Goal: Task Accomplishment & Management: Use online tool/utility

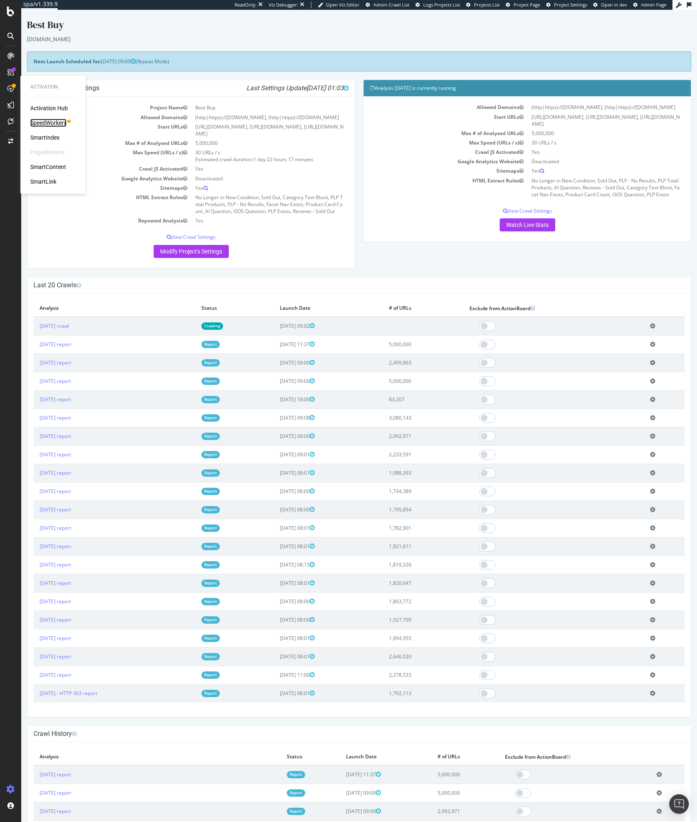
click at [40, 119] on div "SpeedWorkers" at bounding box center [48, 123] width 36 height 8
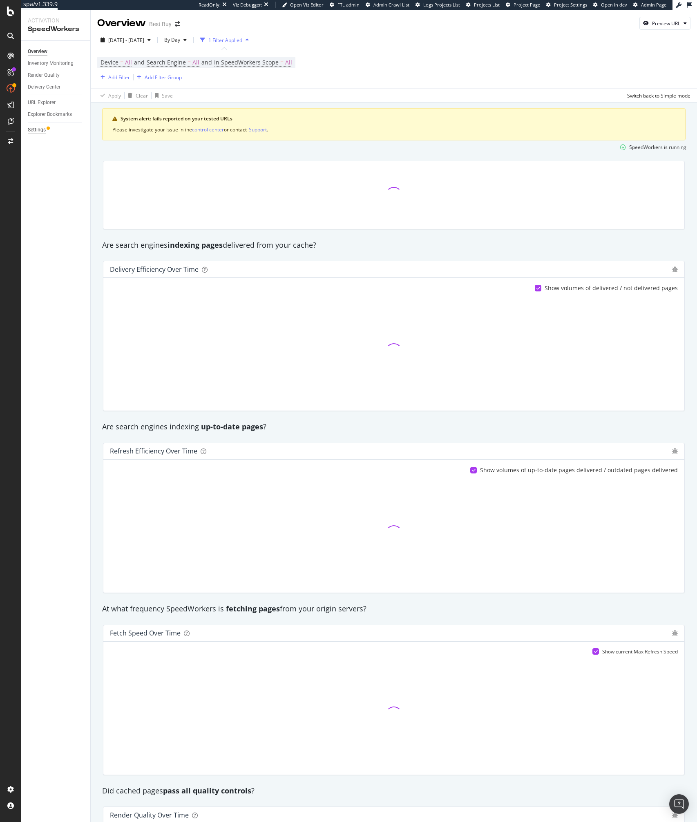
click at [40, 127] on div "Settings" at bounding box center [37, 130] width 18 height 9
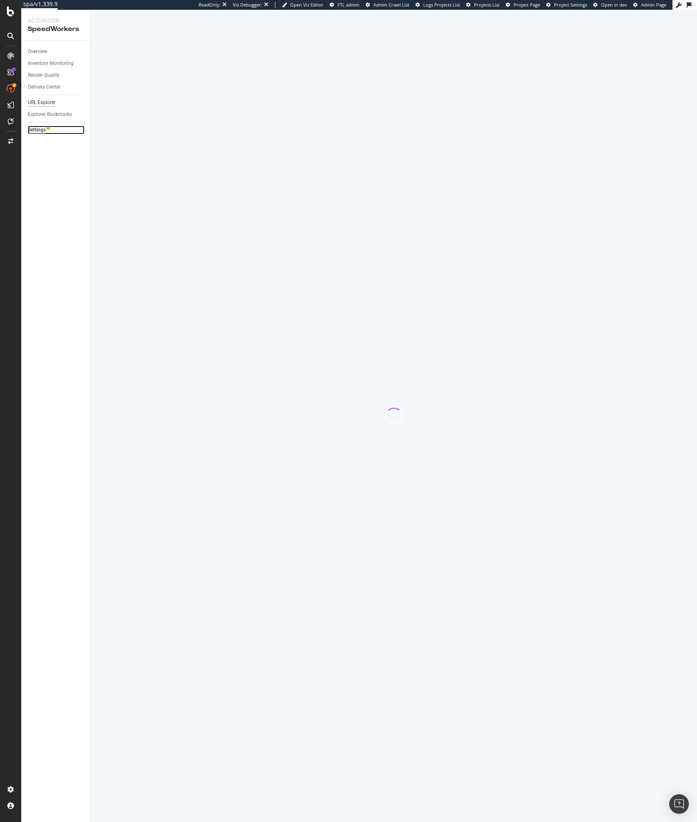
click at [41, 102] on div "URL Explorer" at bounding box center [42, 102] width 28 height 9
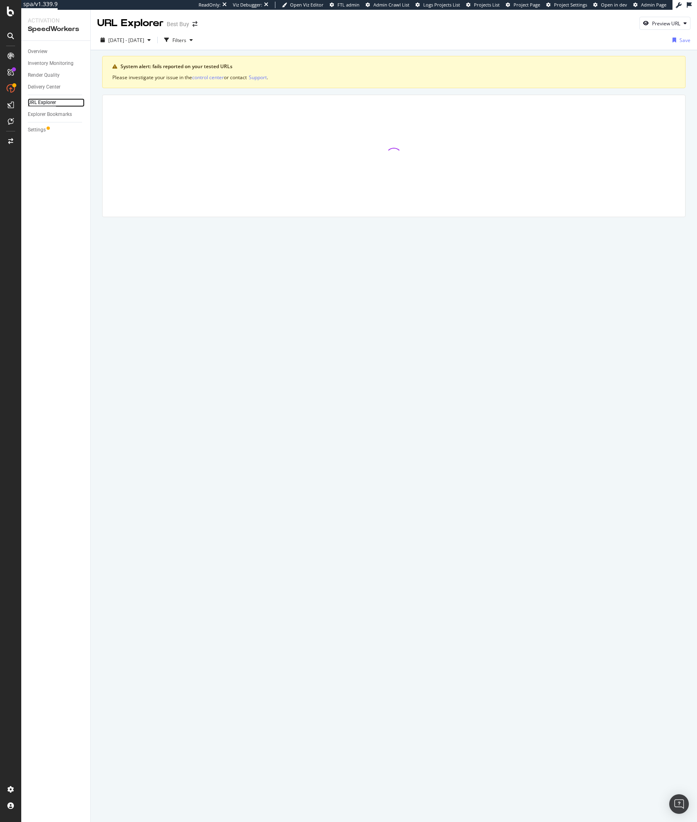
click at [40, 102] on div "URL Explorer" at bounding box center [42, 102] width 28 height 9
click at [142, 95] on div at bounding box center [393, 156] width 582 height 122
click at [172, 43] on div "button" at bounding box center [166, 39] width 11 height 11
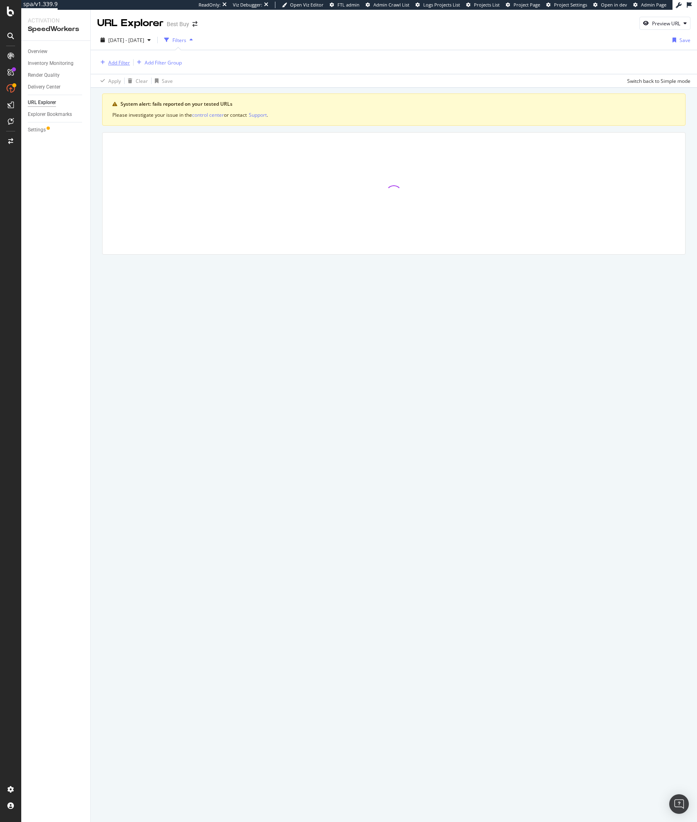
click at [118, 64] on div "Add Filter" at bounding box center [119, 62] width 22 height 7
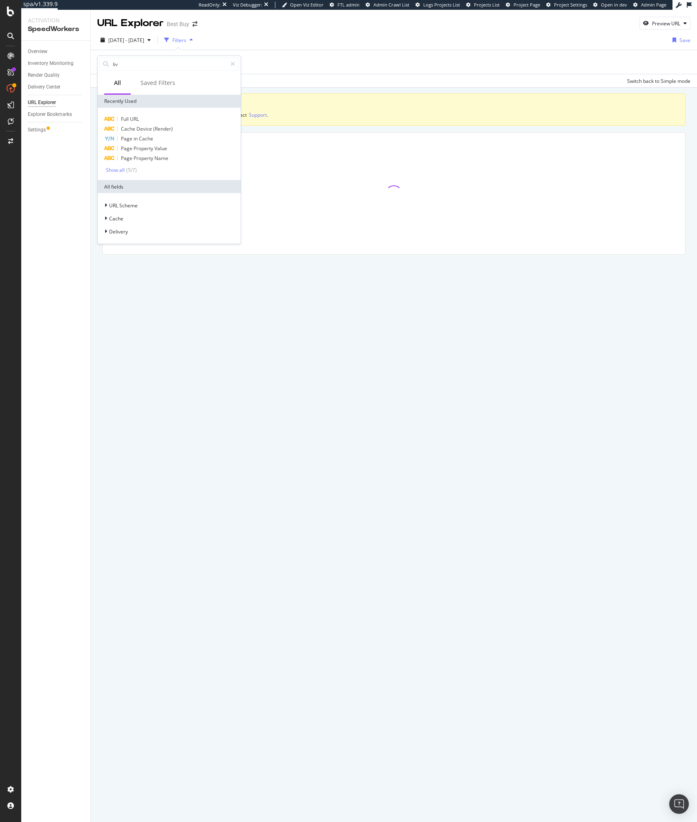
type input "live"
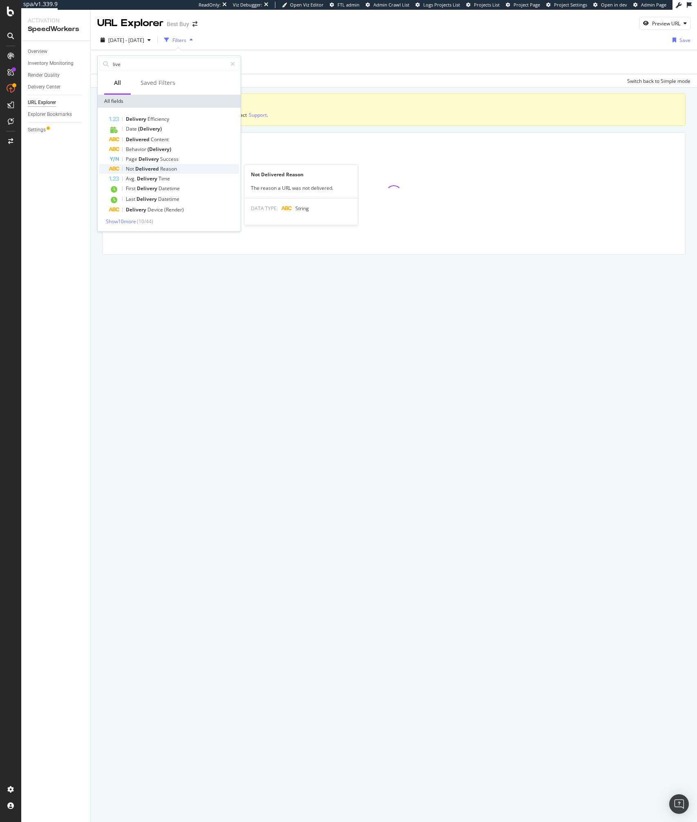
click at [139, 172] on span "Delivered" at bounding box center [147, 168] width 25 height 7
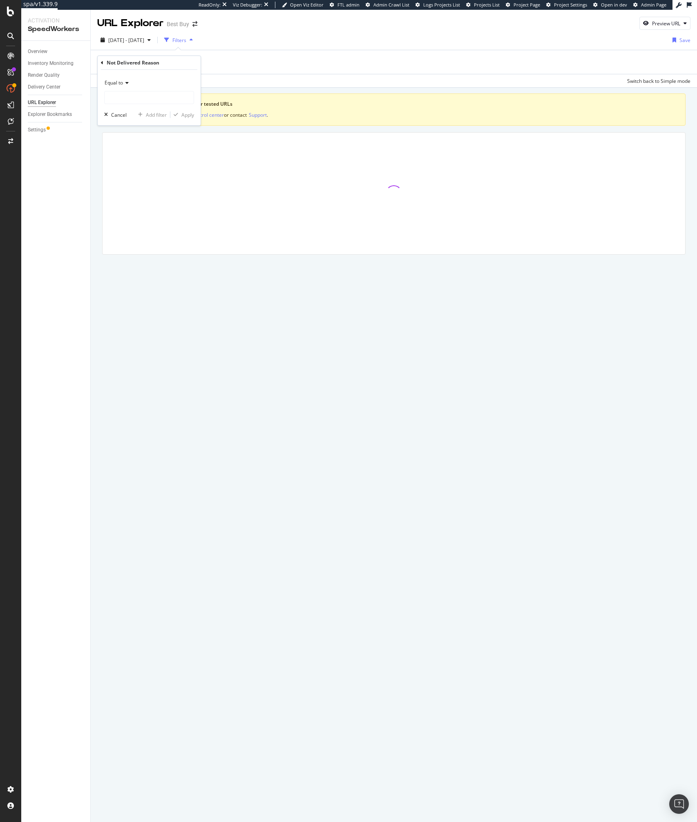
click at [103, 65] on icon at bounding box center [102, 62] width 2 height 5
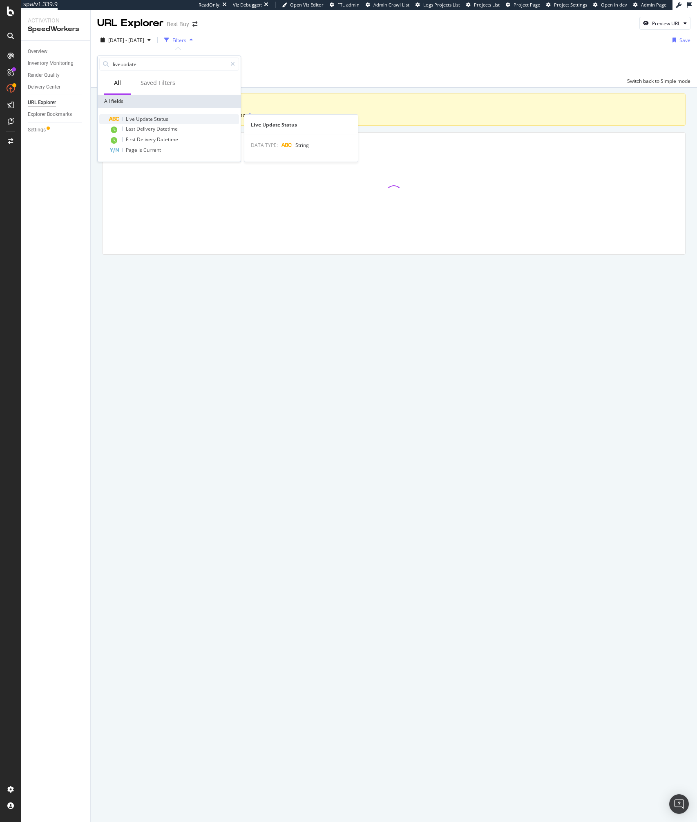
type input "liveupdate"
click at [142, 120] on span "Update" at bounding box center [145, 119] width 18 height 7
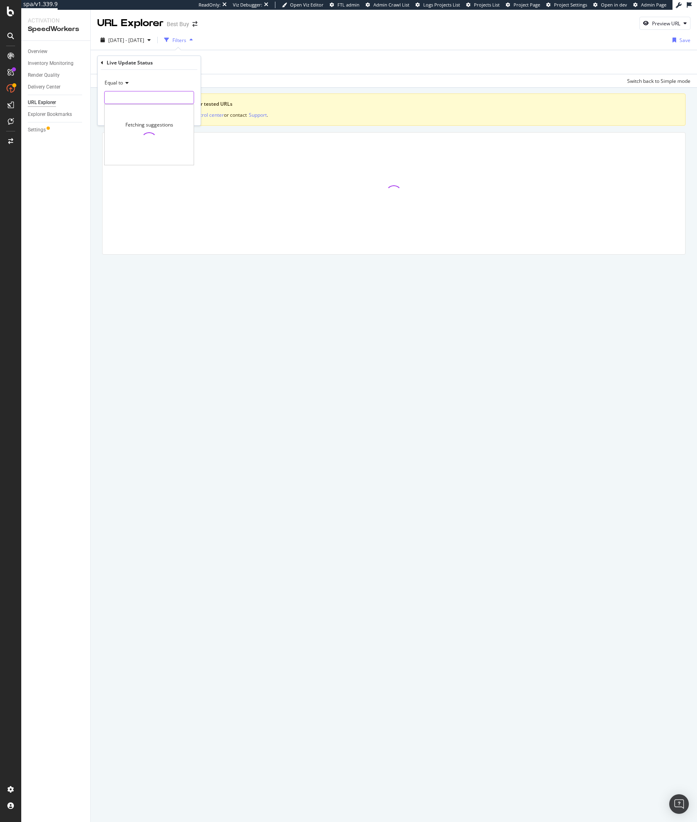
click at [130, 101] on input "text" at bounding box center [149, 97] width 89 height 13
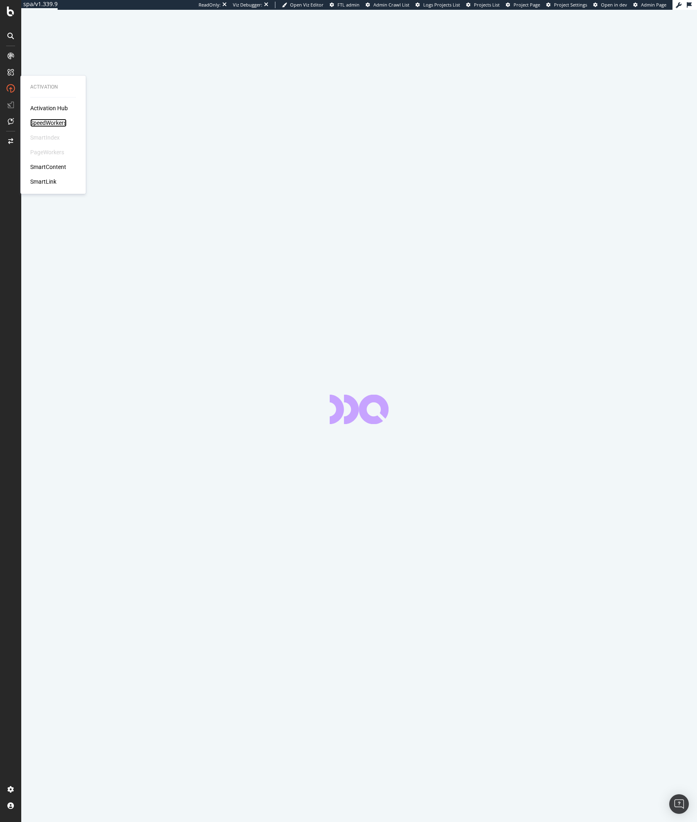
click at [50, 123] on div "SpeedWorkers" at bounding box center [48, 123] width 36 height 8
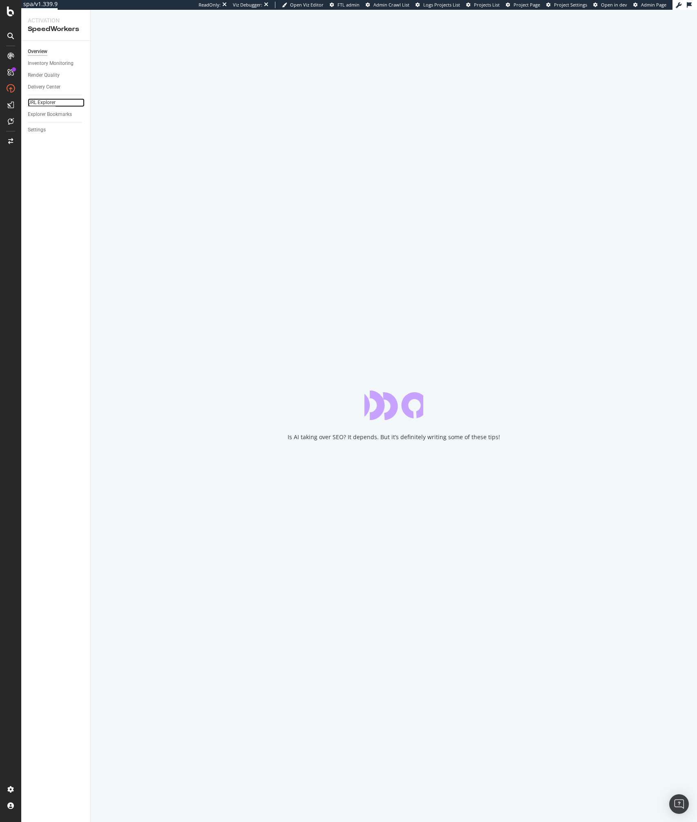
click at [45, 100] on div "URL Explorer" at bounding box center [42, 102] width 28 height 9
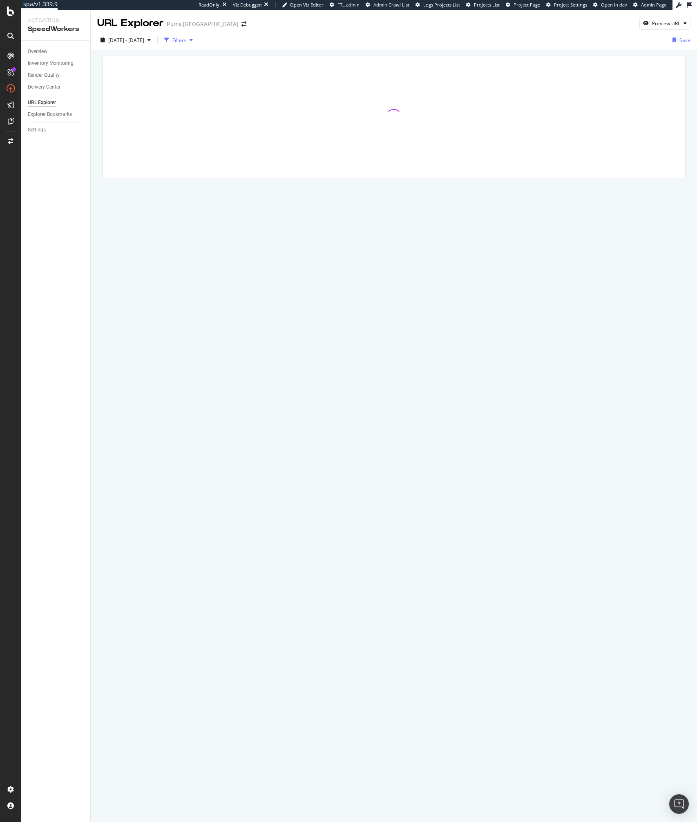
click at [186, 41] on div "Filters" at bounding box center [179, 40] width 14 height 7
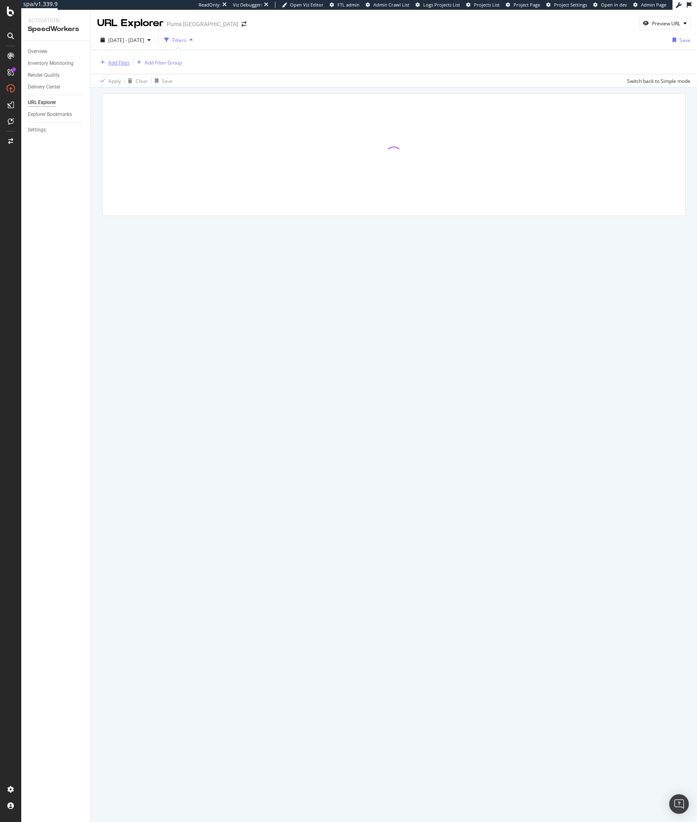
click at [113, 62] on div "Add Filter" at bounding box center [119, 62] width 22 height 7
type input "live up"
click at [134, 120] on span "Live" at bounding box center [131, 119] width 11 height 7
click at [127, 105] on div "Equal to Cancel Add filter Apply" at bounding box center [149, 98] width 103 height 56
click at [123, 100] on input "text" at bounding box center [149, 97] width 89 height 13
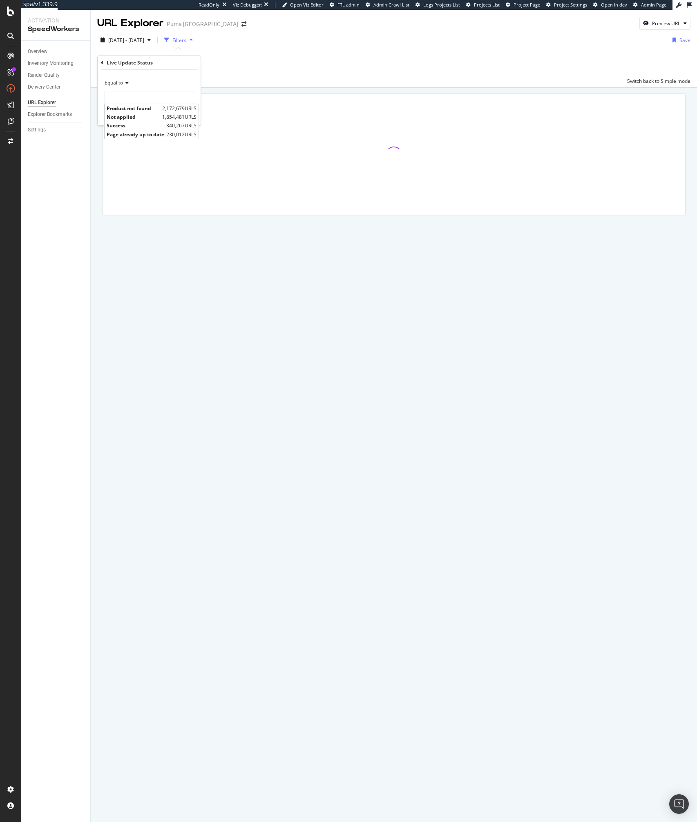
click at [245, 271] on div "URL Explorer Puma North America Preview URL 2025 Sep. 18th - Oct. 15th Filters …" at bounding box center [394, 416] width 606 height 813
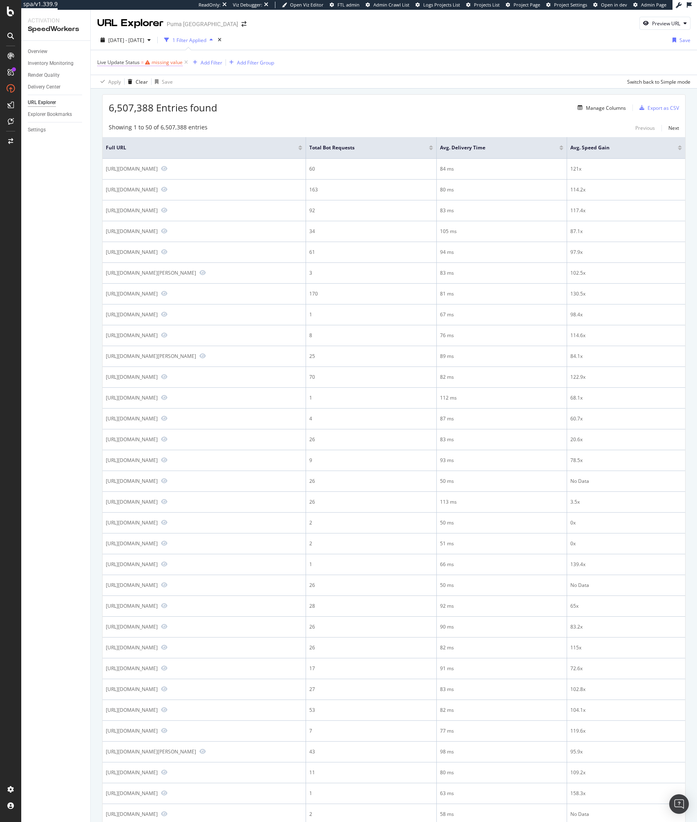
click at [156, 63] on div "missing value" at bounding box center [166, 62] width 31 height 7
click at [125, 92] on input "text" at bounding box center [149, 96] width 89 height 13
